Goal: Information Seeking & Learning: Check status

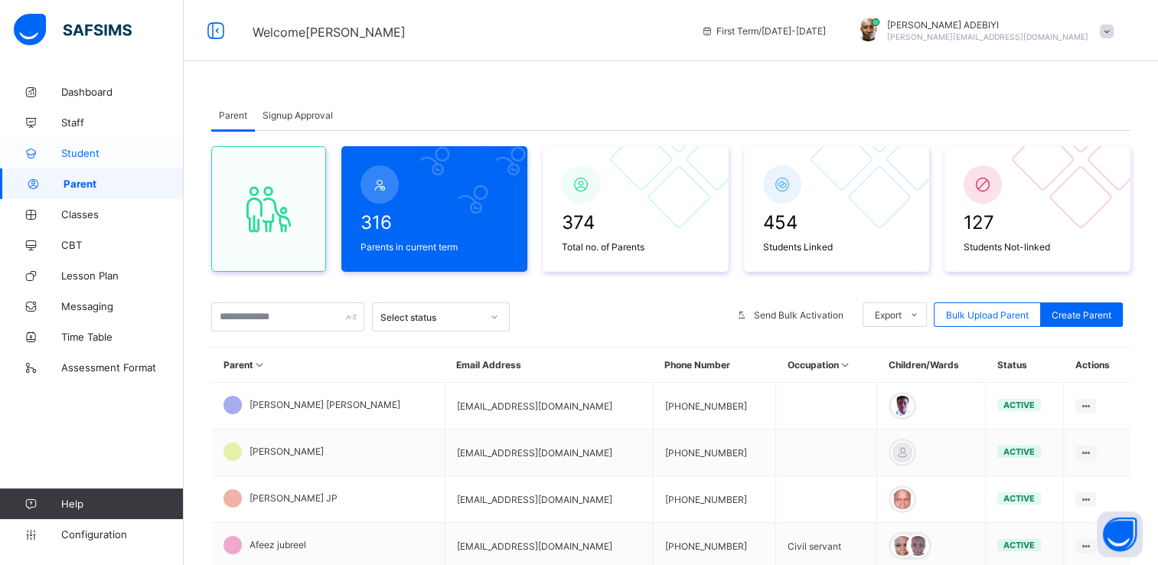
click at [77, 153] on span "Student" at bounding box center [122, 153] width 122 height 12
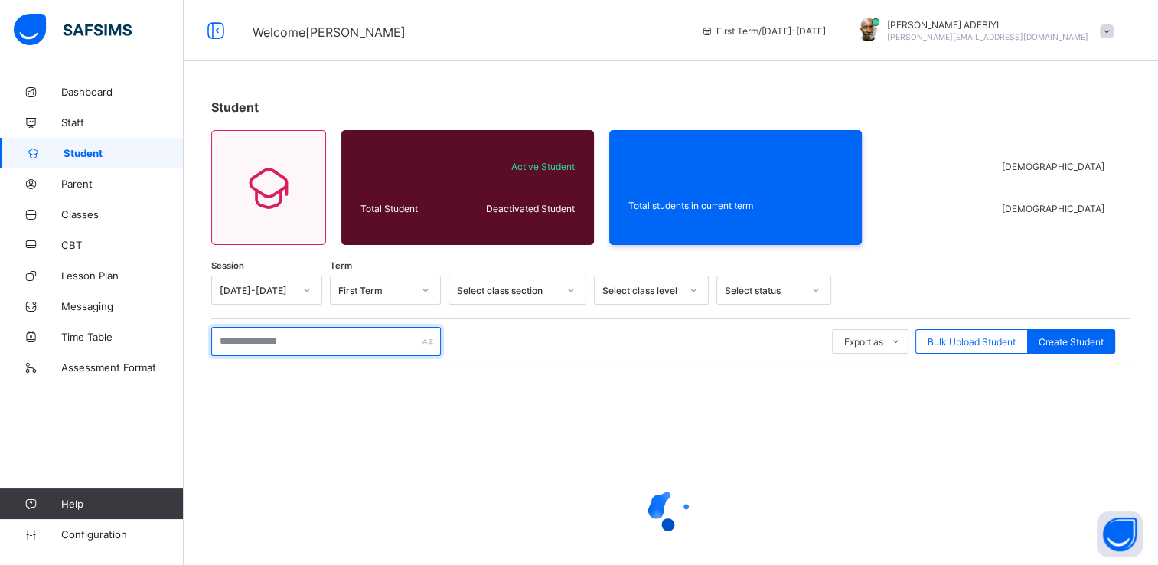
click at [276, 342] on input "text" at bounding box center [326, 341] width 230 height 29
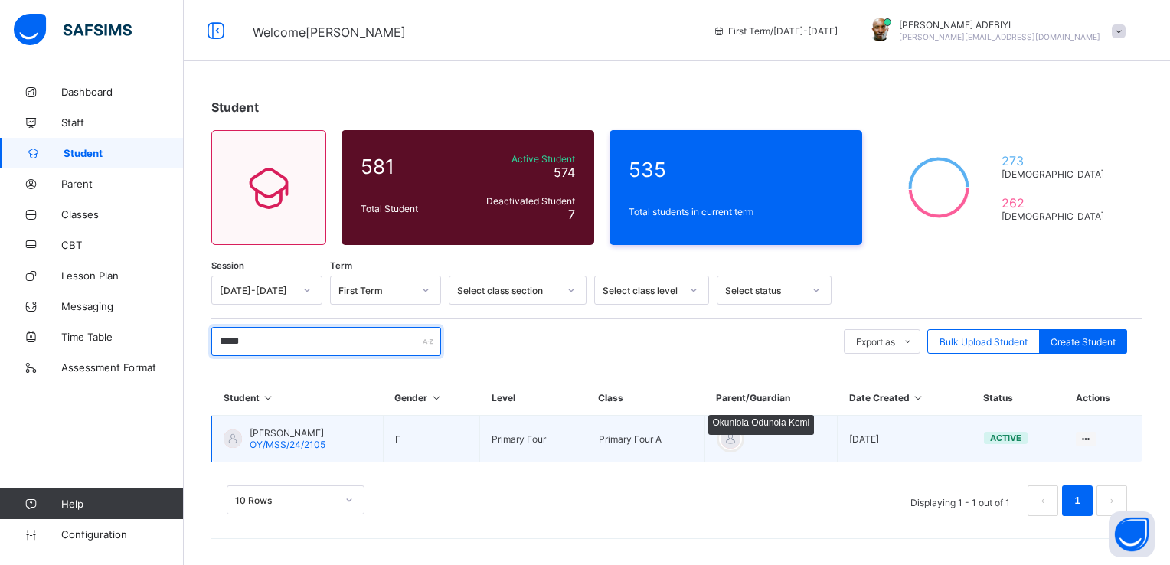
type input "*****"
click at [742, 440] on div at bounding box center [730, 438] width 23 height 23
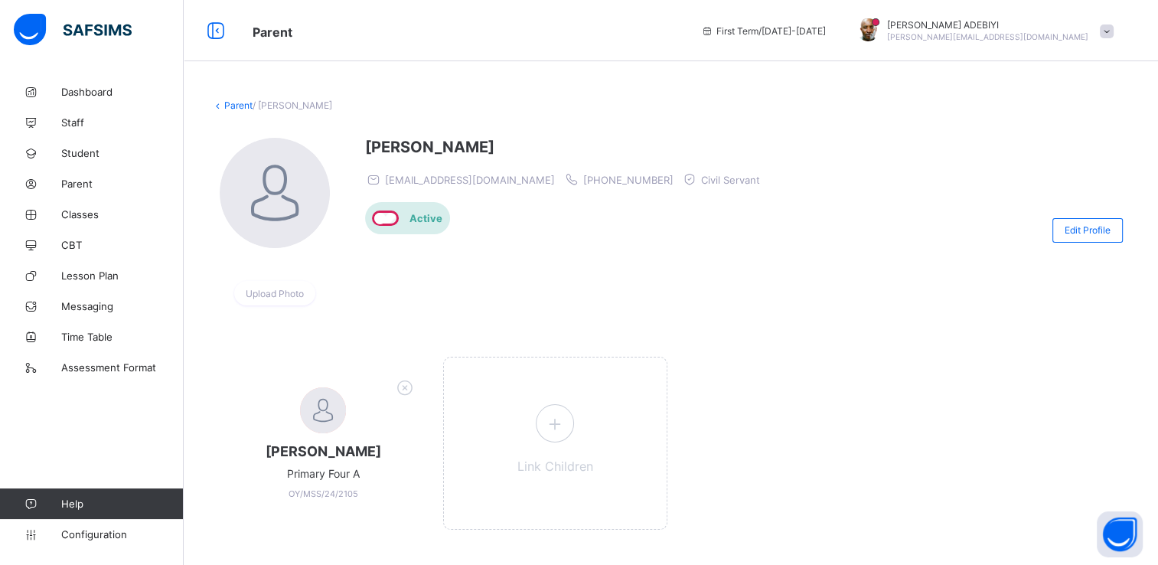
drag, startPoint x: 388, startPoint y: 180, endPoint x: 547, endPoint y: 175, distance: 158.5
click at [547, 175] on div "[EMAIL_ADDRESS][DOMAIN_NAME] [PHONE_NUMBER] Civil Servant" at bounding box center [566, 178] width 403 height 15
copy span "[EMAIL_ADDRESS][DOMAIN_NAME]"
click at [1114, 34] on span at bounding box center [1107, 31] width 14 height 14
click at [1072, 175] on span "Logout" at bounding box center [1063, 177] width 101 height 18
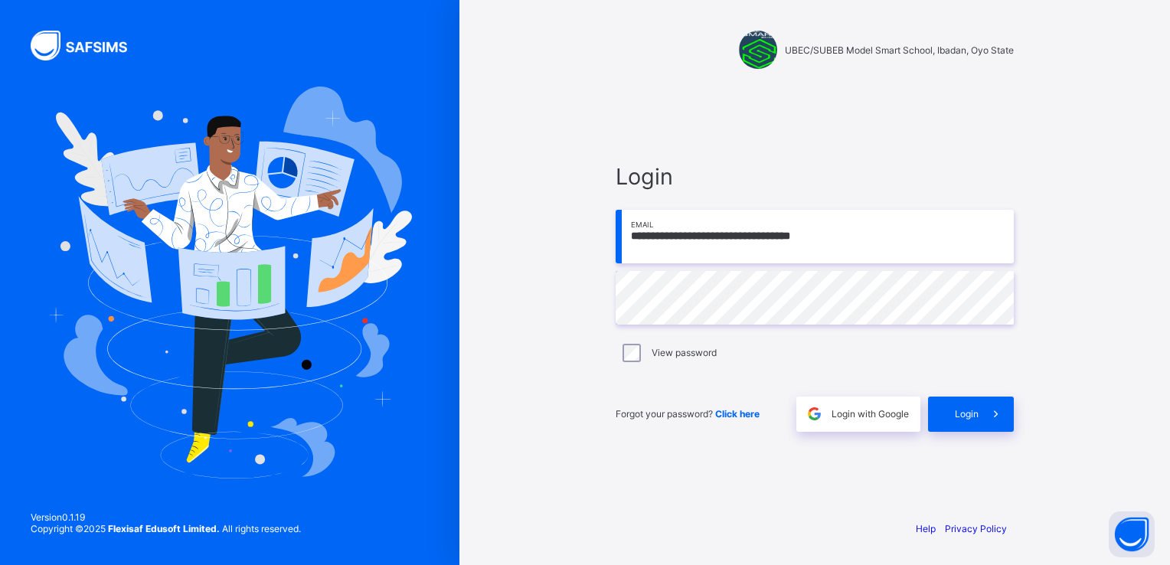
click at [852, 237] on input "**********" at bounding box center [814, 237] width 398 height 54
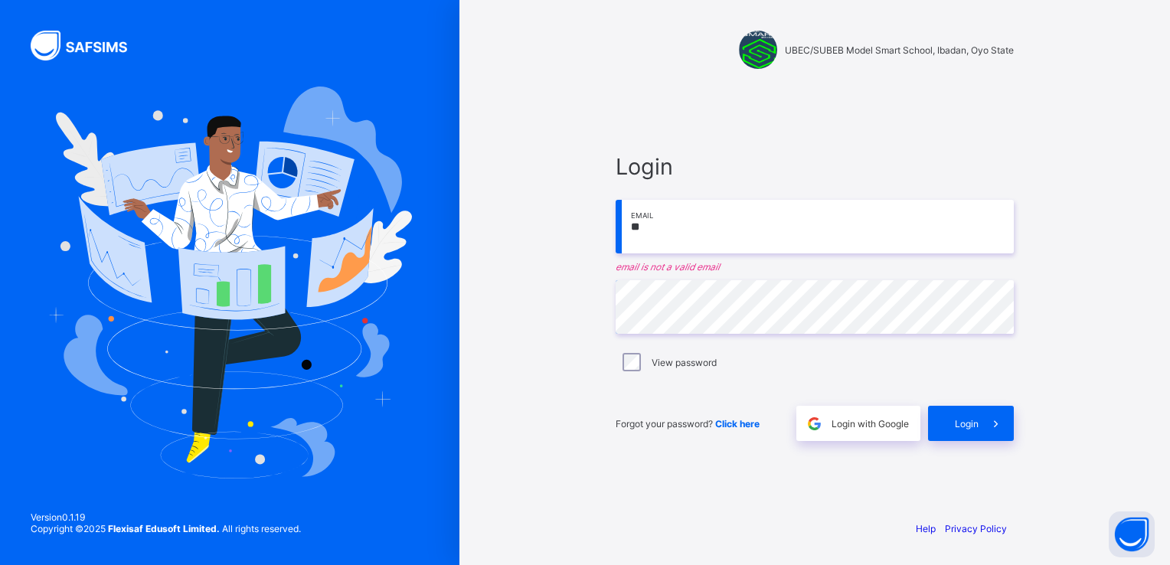
type input "*"
paste input "**********"
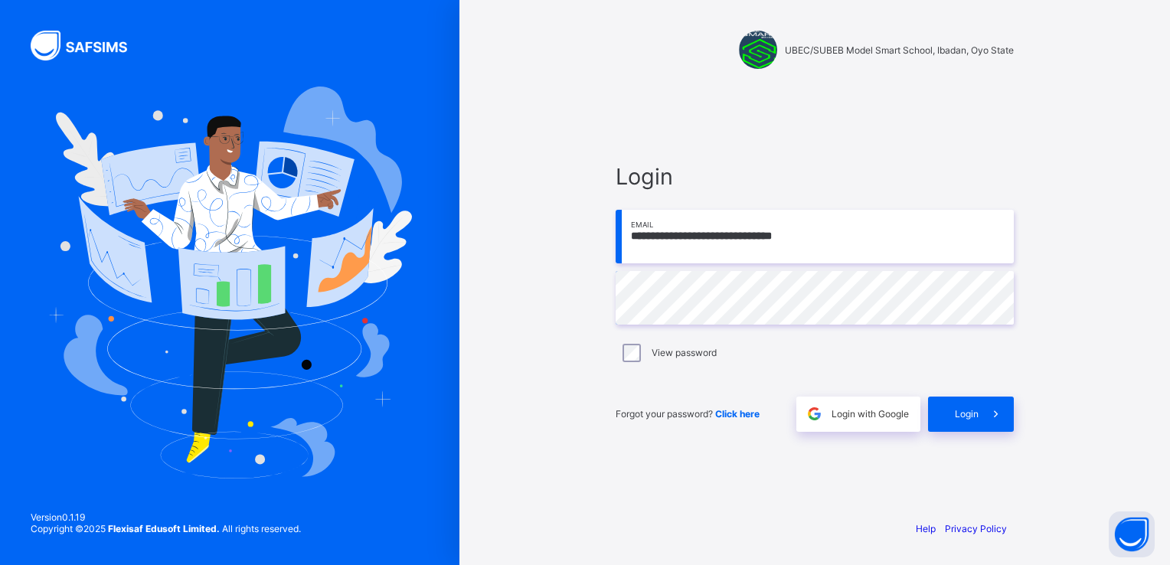
type input "**********"
click at [1001, 411] on icon at bounding box center [995, 413] width 16 height 15
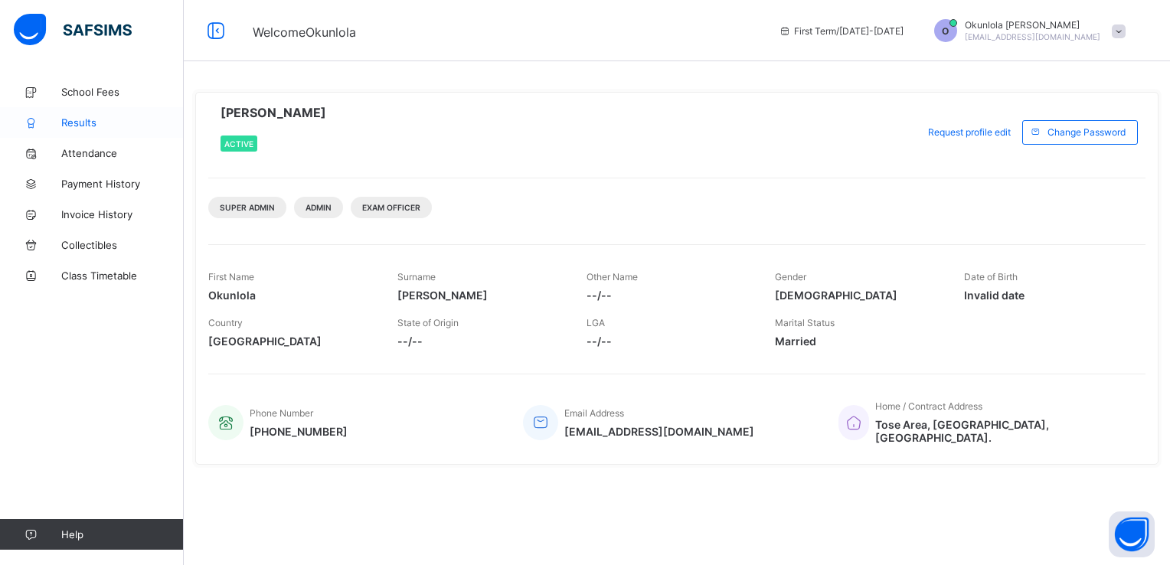
click at [73, 123] on span "Results" at bounding box center [122, 122] width 122 height 12
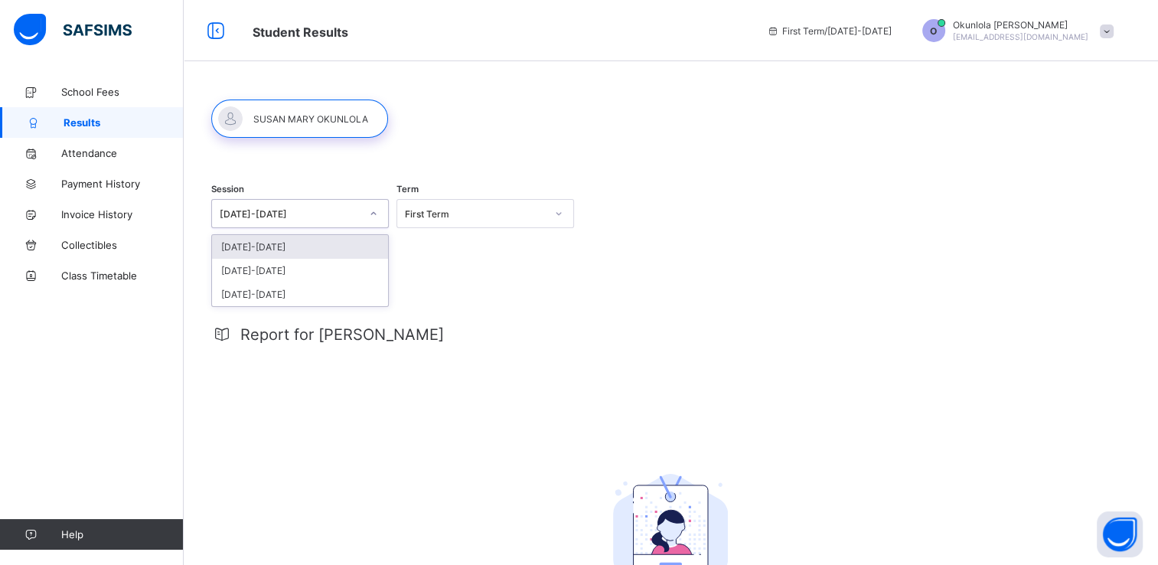
click at [372, 217] on icon at bounding box center [373, 213] width 9 height 15
click at [338, 272] on div "[DATE]-[DATE]" at bounding box center [300, 271] width 176 height 24
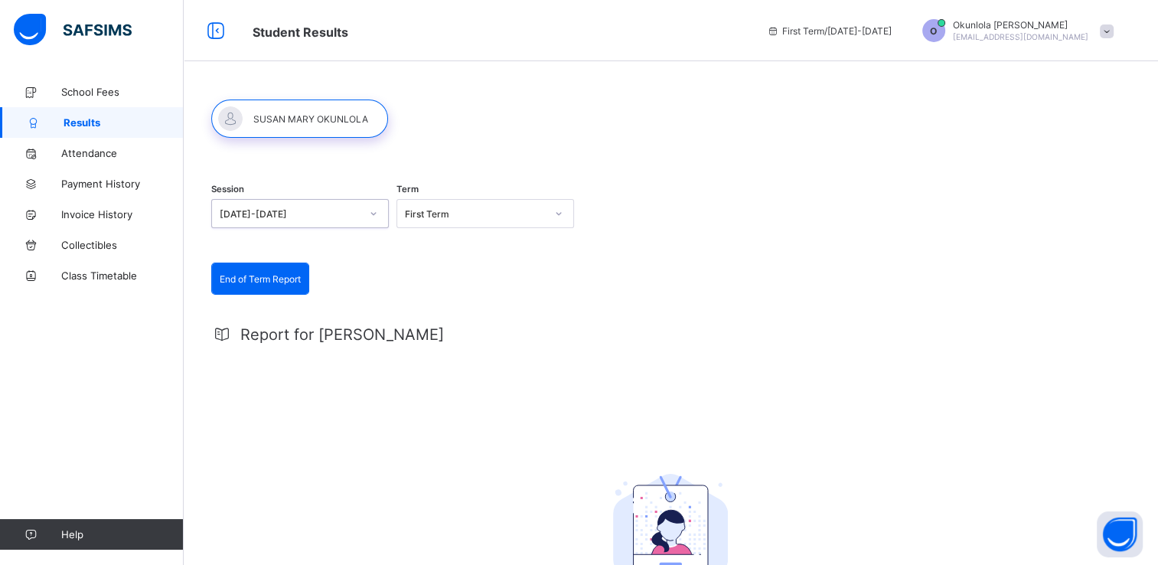
click at [561, 215] on icon at bounding box center [558, 213] width 9 height 15
click at [513, 292] on div "Third Term" at bounding box center [485, 294] width 176 height 24
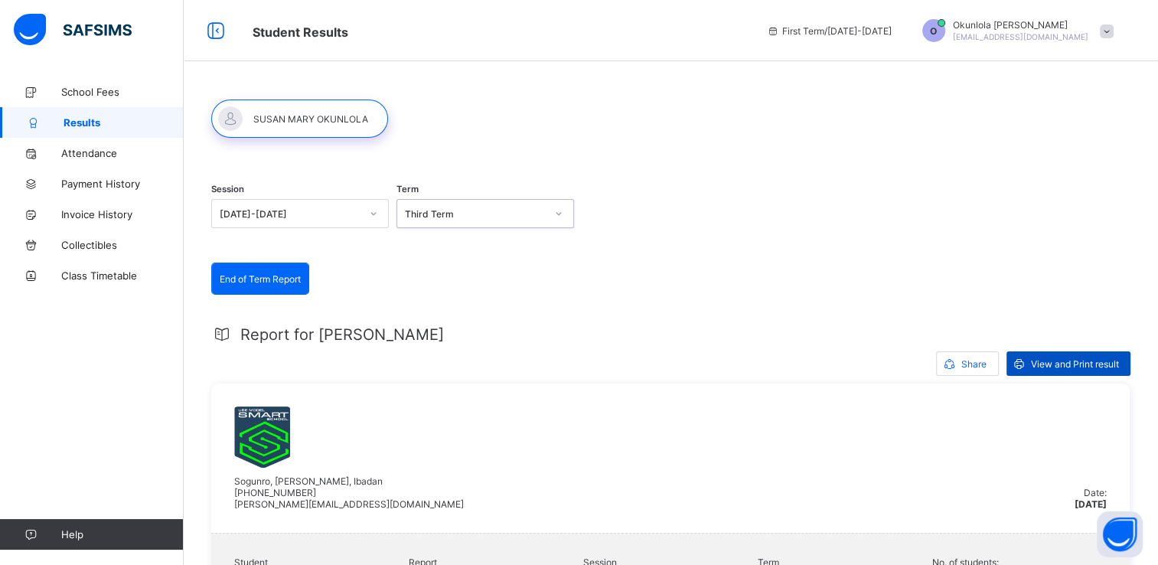
click at [1024, 360] on icon at bounding box center [1019, 364] width 16 height 15
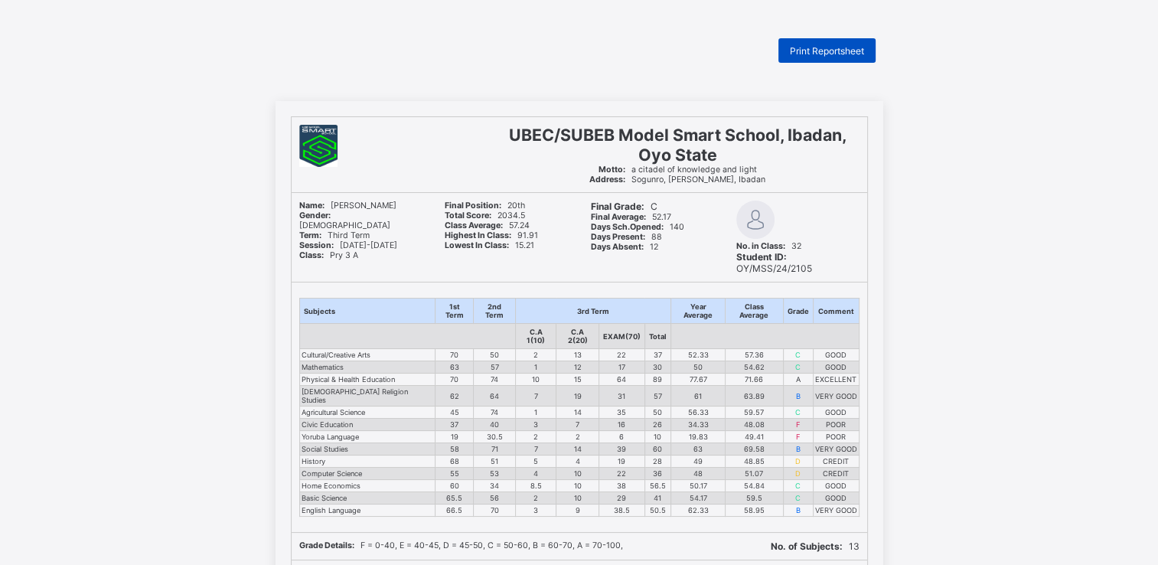
click at [797, 57] on div "Print Reportsheet" at bounding box center [826, 50] width 97 height 24
